Goal: Task Accomplishment & Management: Complete application form

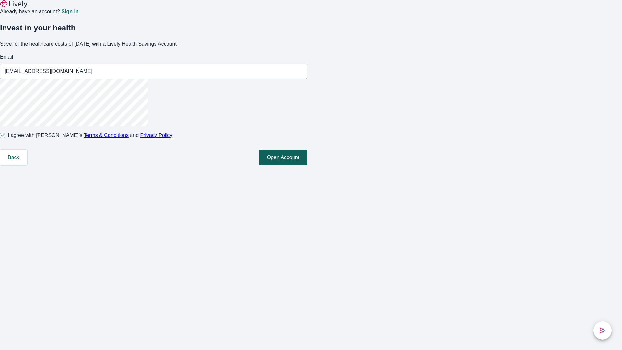
click at [307, 165] on button "Open Account" at bounding box center [283, 158] width 48 height 16
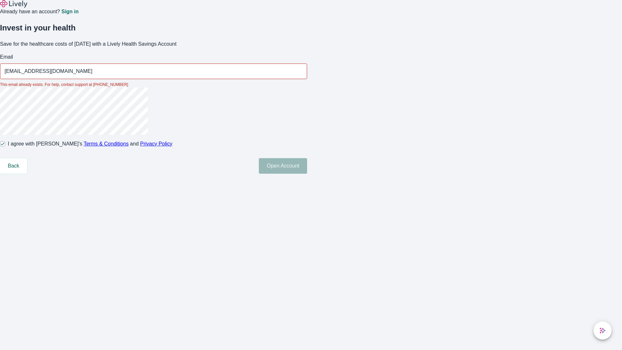
type input "[EMAIL_ADDRESS][DOMAIN_NAME]"
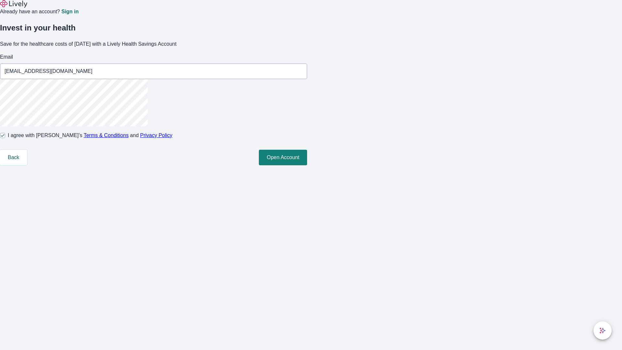
click at [5, 138] on input "I agree with Lively’s Terms & Conditions and Privacy Policy" at bounding box center [2, 135] width 5 height 5
checkbox input "false"
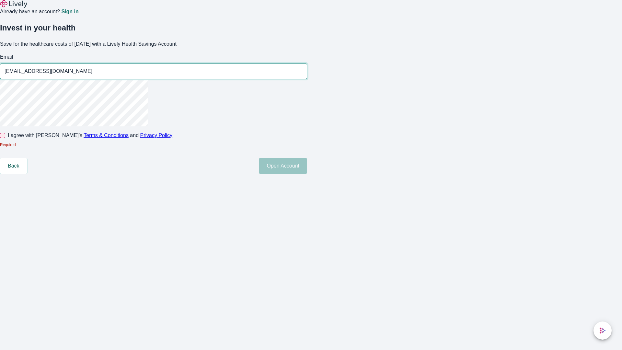
type input "[EMAIL_ADDRESS][DOMAIN_NAME]"
click at [5, 138] on input "I agree with Lively’s Terms & Conditions and Privacy Policy" at bounding box center [2, 135] width 5 height 5
checkbox input "true"
click at [307, 174] on button "Open Account" at bounding box center [283, 166] width 48 height 16
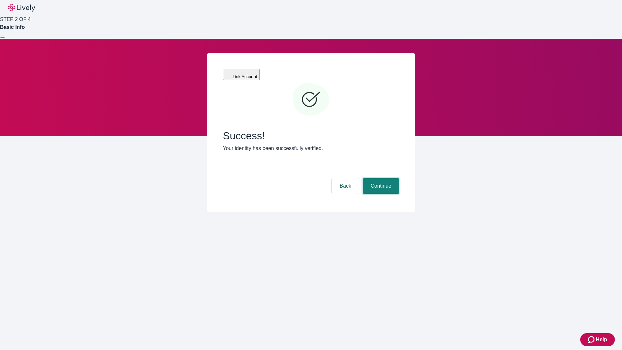
click at [380, 178] on button "Continue" at bounding box center [381, 186] width 36 height 16
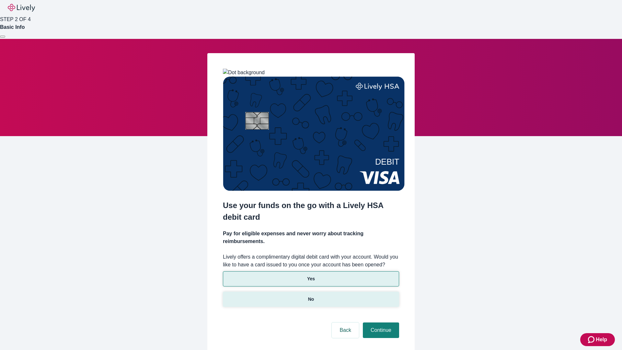
click at [311, 296] on p "No" at bounding box center [311, 299] width 6 height 7
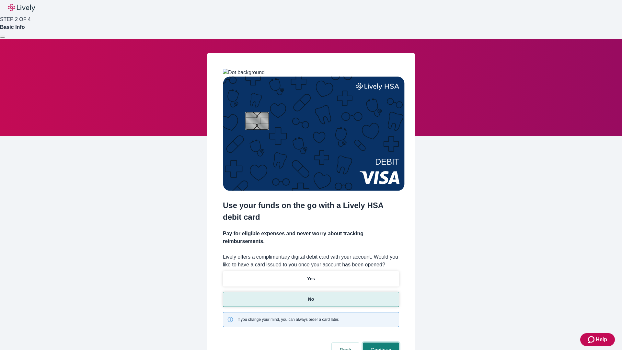
click at [380, 342] on button "Continue" at bounding box center [381, 350] width 36 height 16
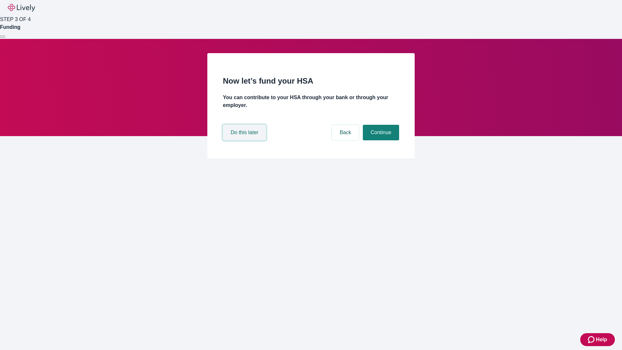
click at [245, 140] on button "Do this later" at bounding box center [244, 133] width 43 height 16
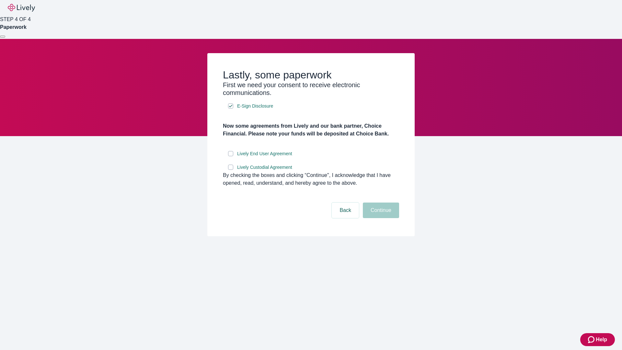
click at [231, 156] on input "Lively End User Agreement" at bounding box center [230, 153] width 5 height 5
checkbox input "true"
click at [231, 170] on input "Lively Custodial Agreement" at bounding box center [230, 167] width 5 height 5
checkbox input "true"
click at [380, 218] on button "Continue" at bounding box center [381, 210] width 36 height 16
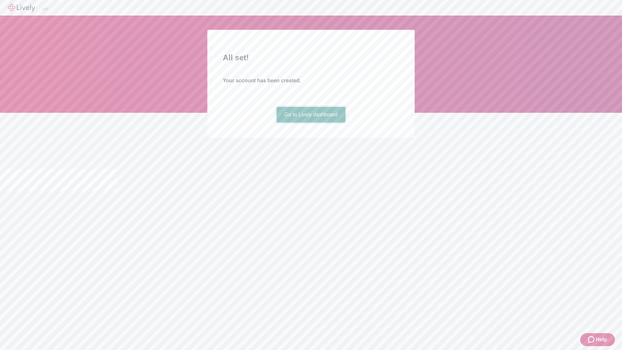
click at [311, 122] on link "Go to Lively dashboard" at bounding box center [311, 115] width 69 height 16
